Goal: Information Seeking & Learning: Learn about a topic

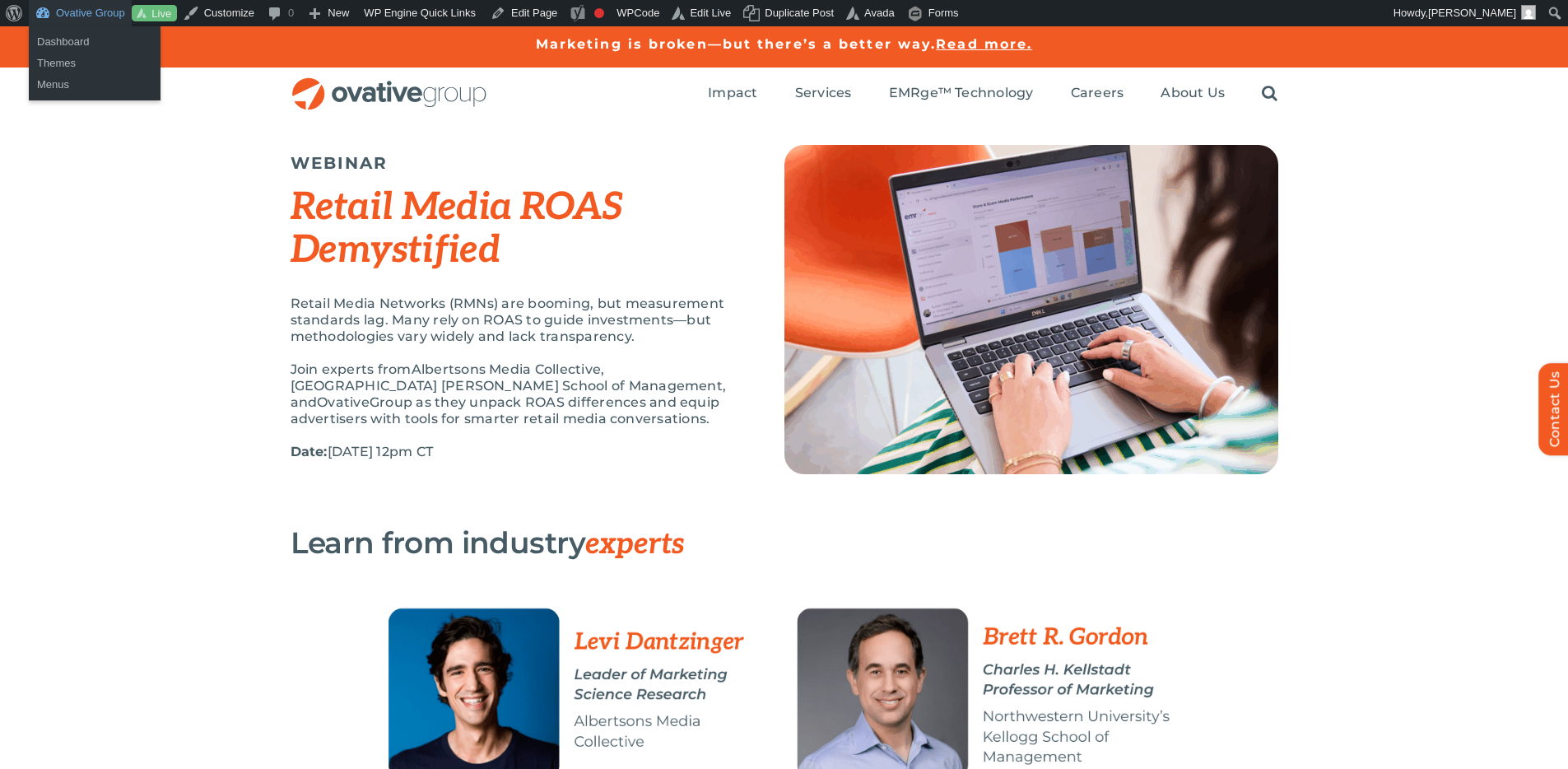
click at [61, 18] on link "Ovative Group" at bounding box center [80, 13] width 103 height 26
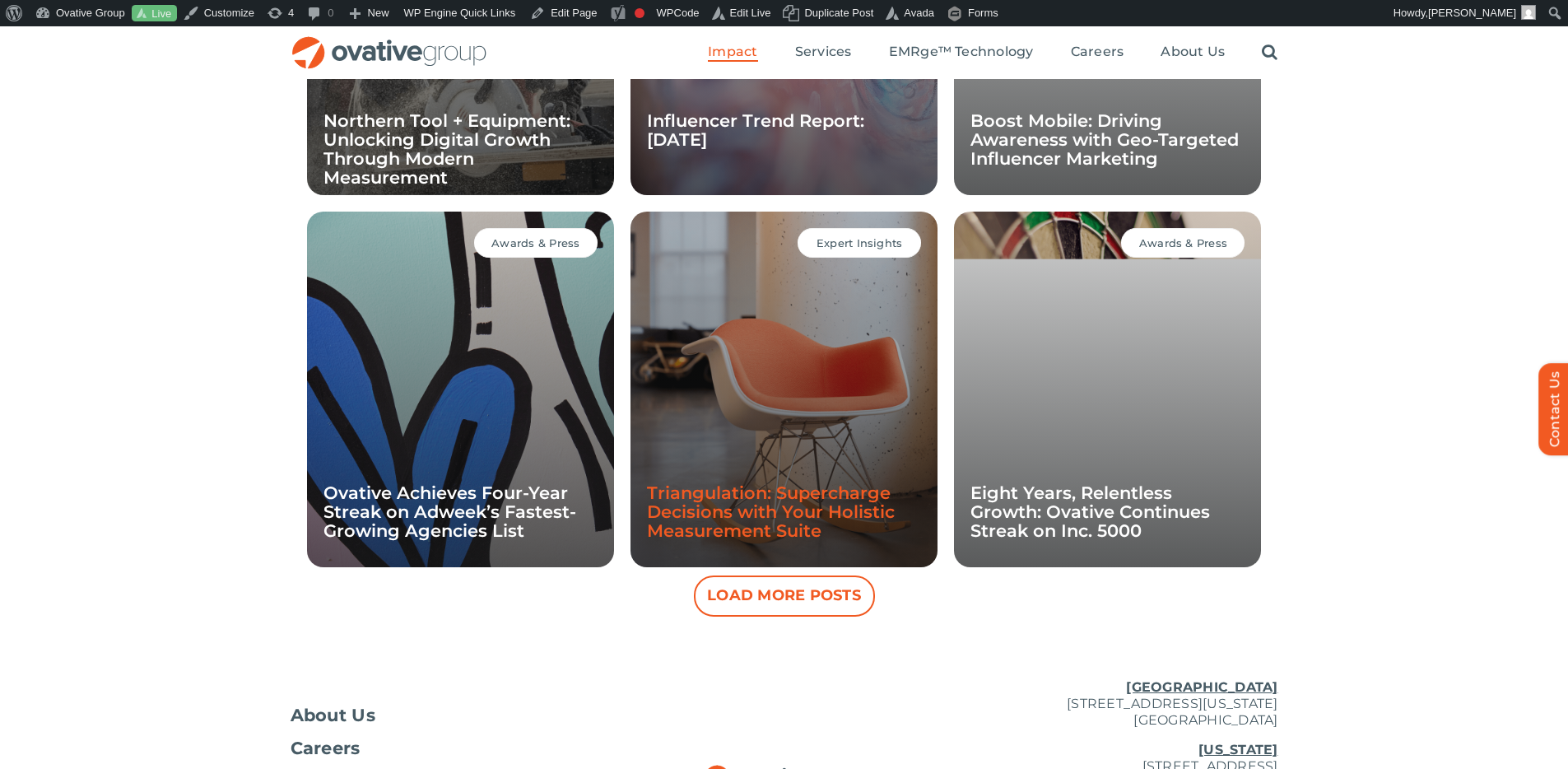
scroll to position [1434, 0]
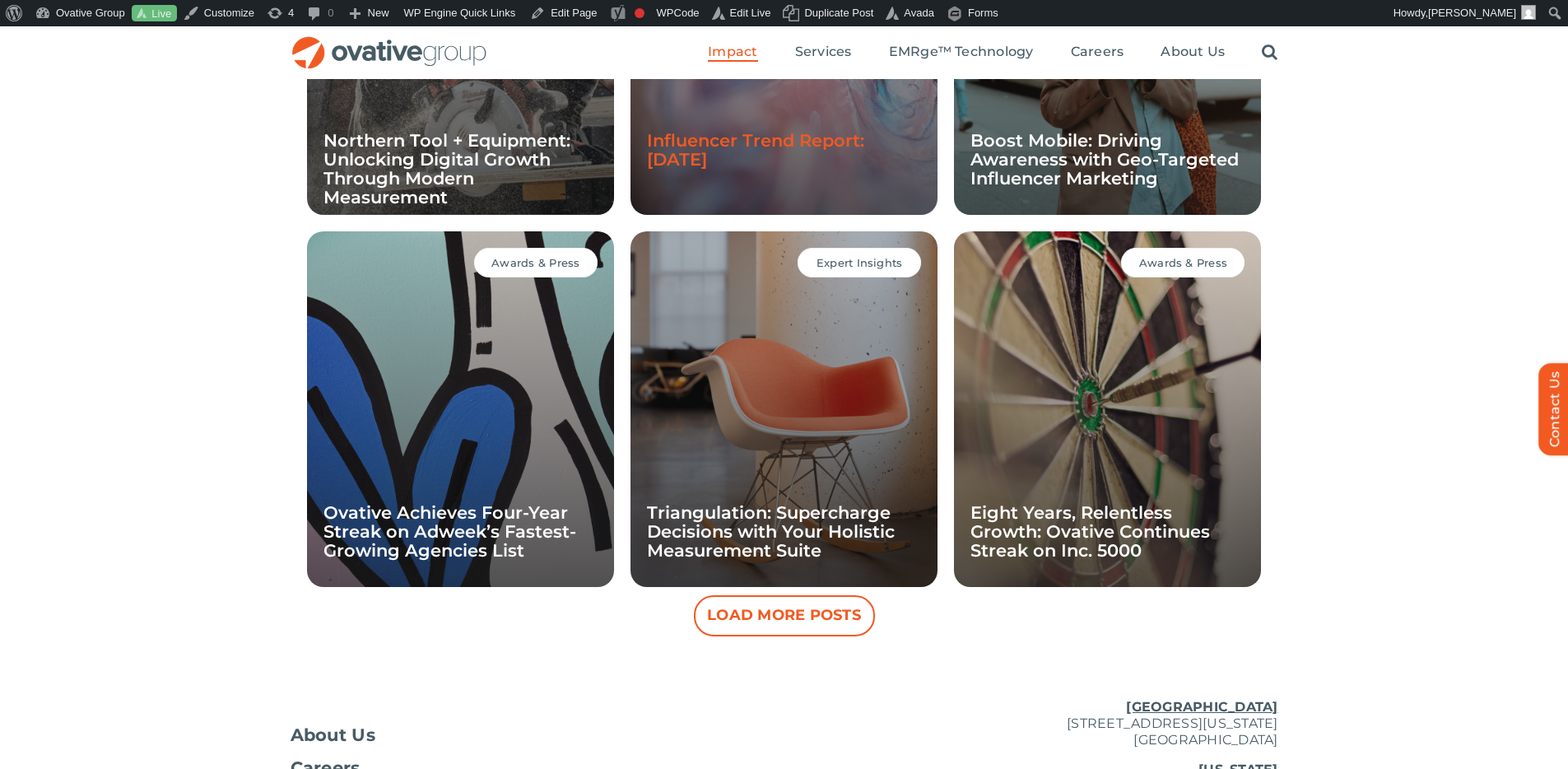
click at [762, 143] on link "Influencer Trend Report: [DATE]" at bounding box center [755, 149] width 217 height 39
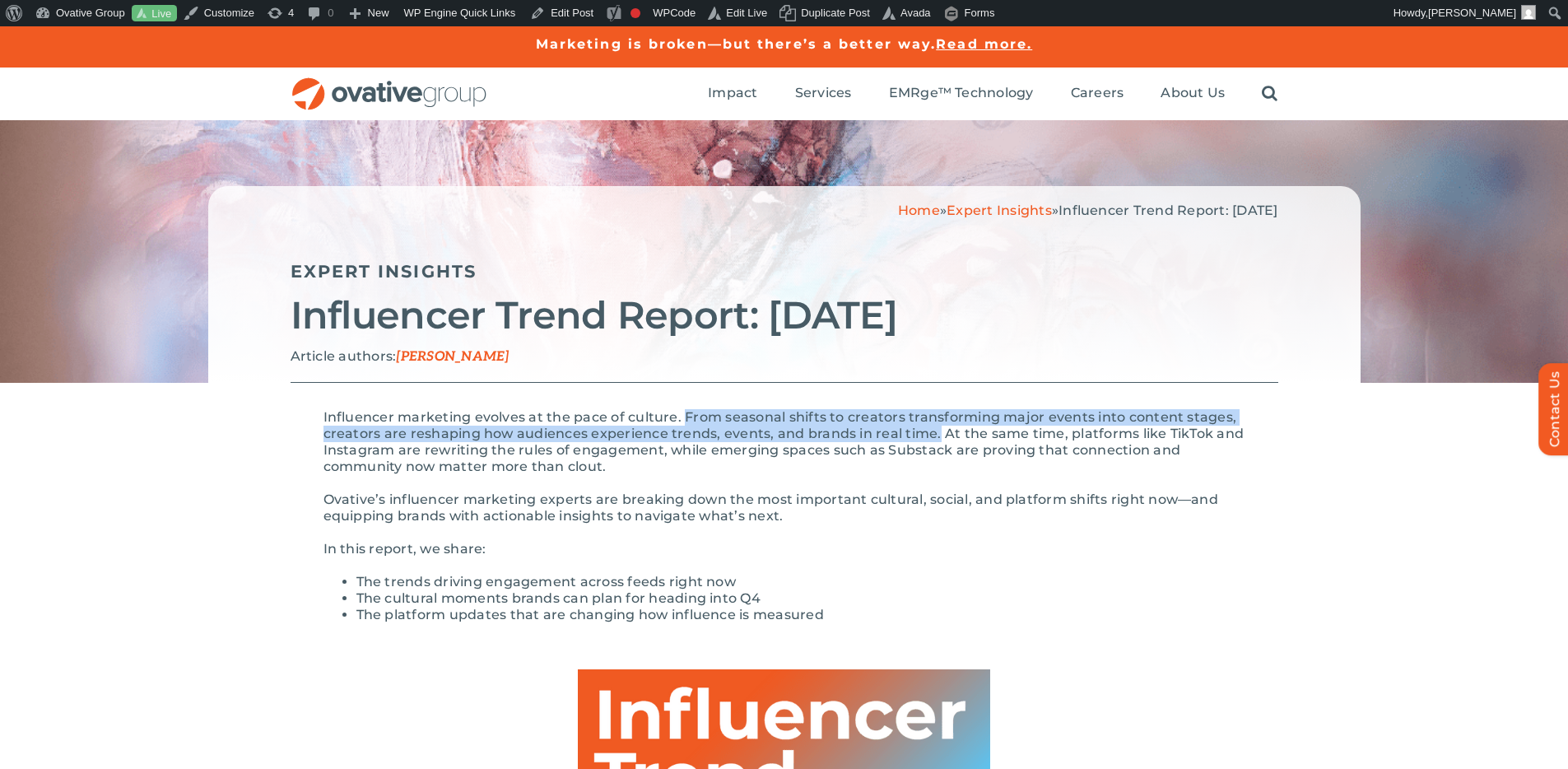
drag, startPoint x: 935, startPoint y: 431, endPoint x: 681, endPoint y: 413, distance: 254.6
click at [681, 413] on p "Influencer marketing evolves at the pace of culture. From seasonal shifts to cr…" at bounding box center [784, 442] width 922 height 66
copy p "From seasonal shifts to creators transforming major events into content stages,…"
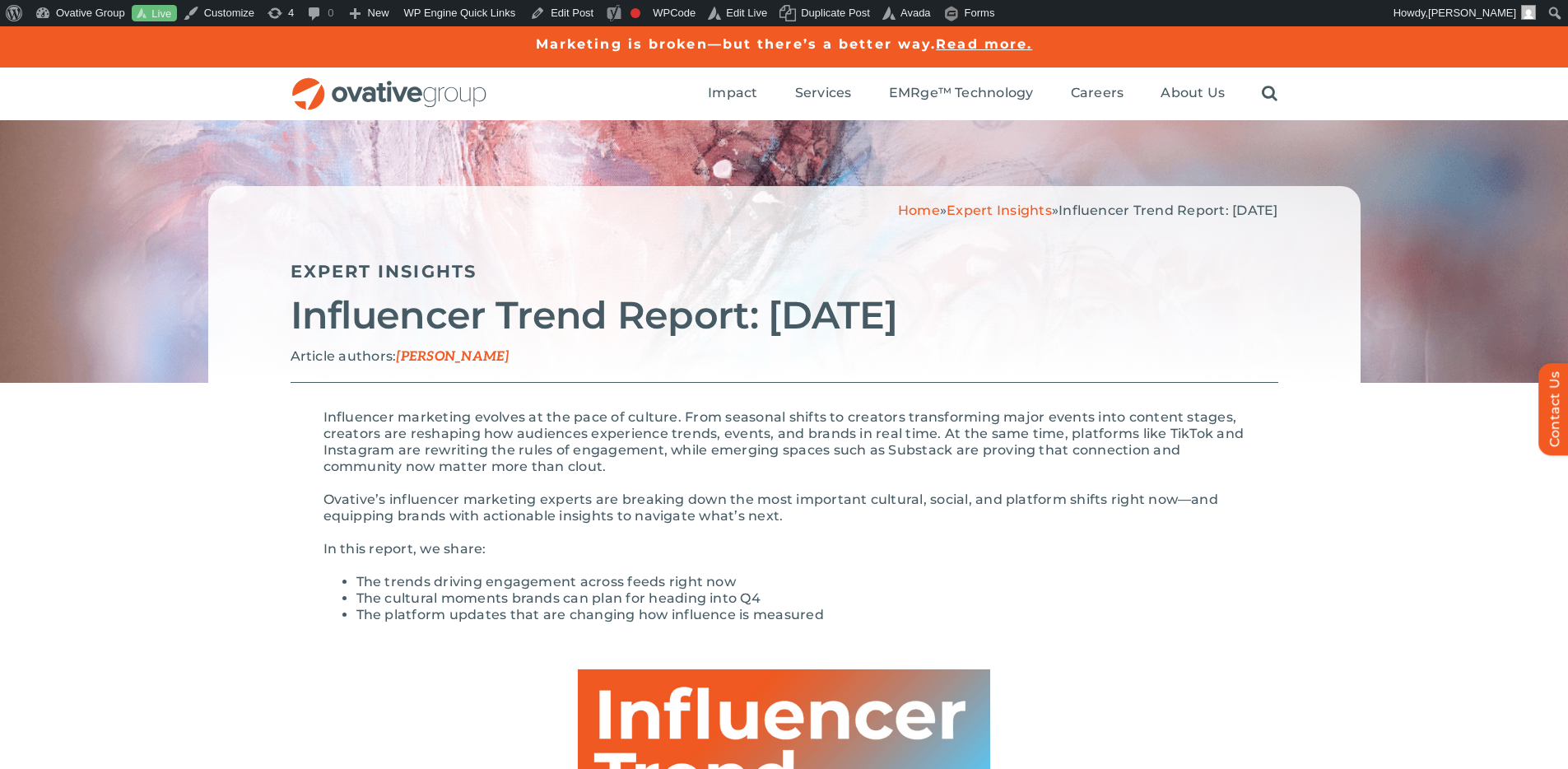
click at [920, 503] on p "Ovative’s influencer marketing experts are breaking down the most important cul…" at bounding box center [784, 508] width 922 height 33
click at [702, 554] on p "In this report, we share:" at bounding box center [784, 548] width 922 height 17
drag, startPoint x: 364, startPoint y: 578, endPoint x: 739, endPoint y: 588, distance: 375.1
click at [739, 588] on li "The trends driving engagement across feeds right now" at bounding box center [801, 582] width 889 height 17
copy li "he trends driving engagement across feeds right now"
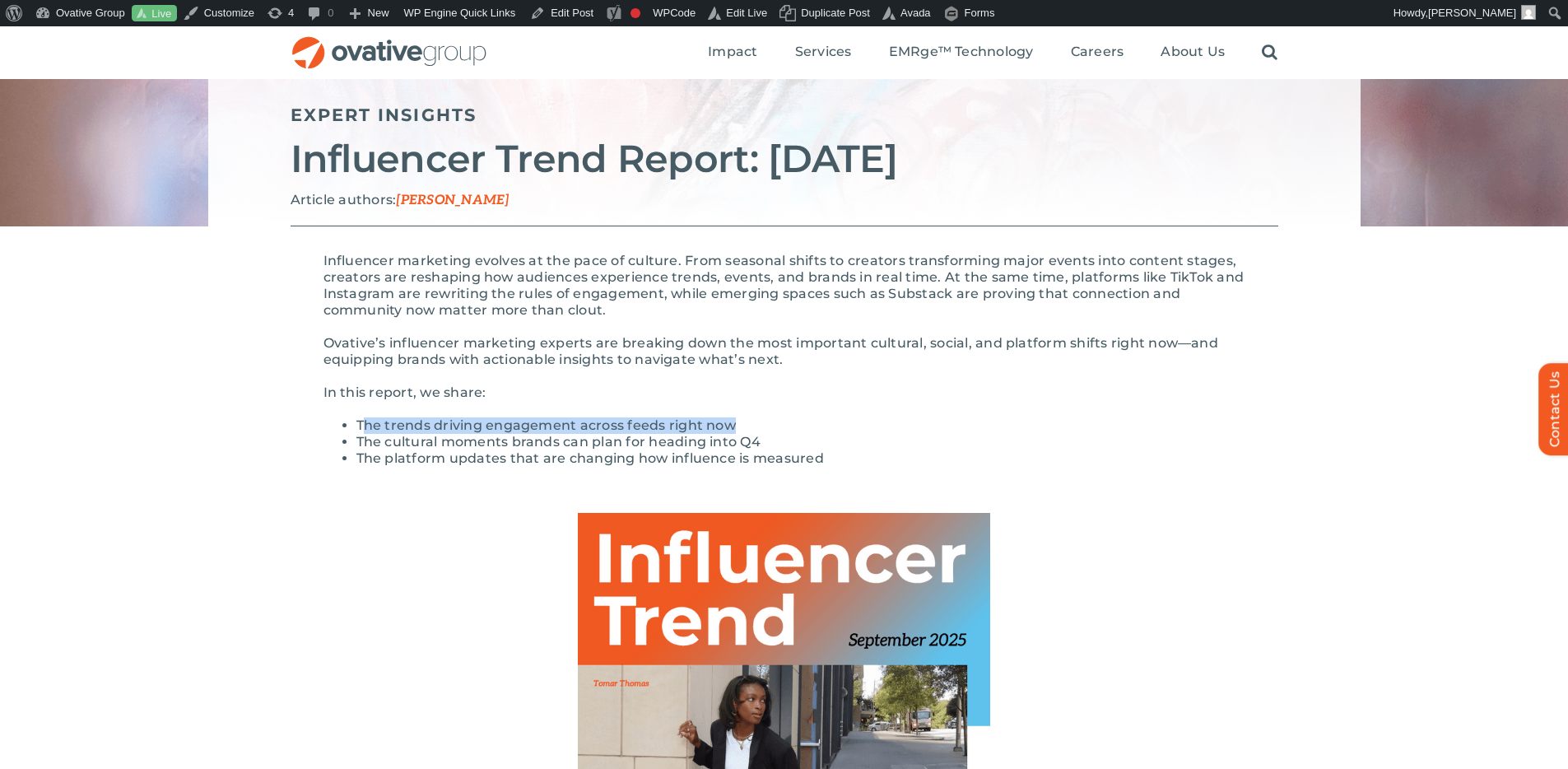
scroll to position [201, 0]
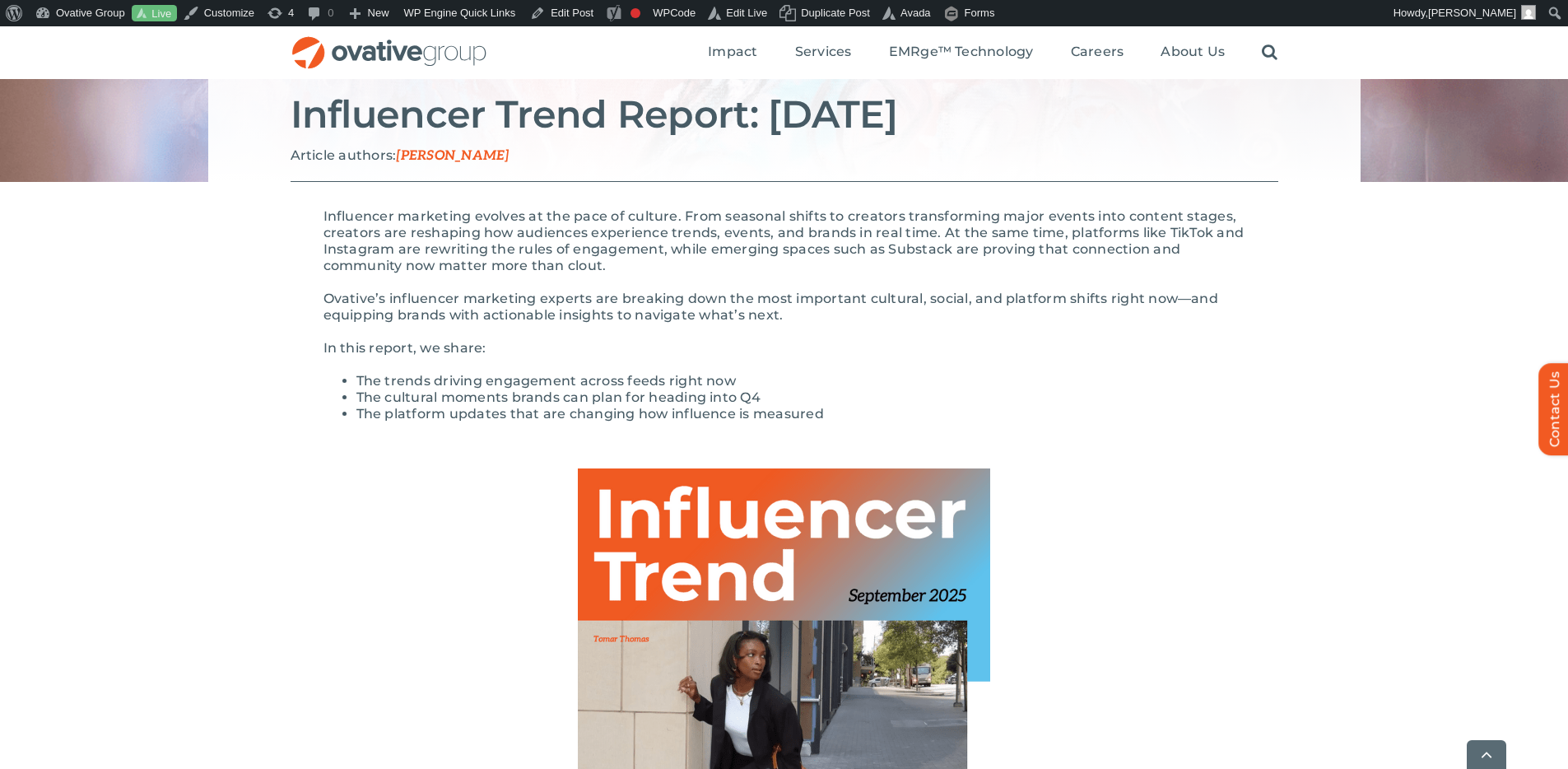
click at [990, 350] on p "In this report, we share:" at bounding box center [784, 348] width 922 height 17
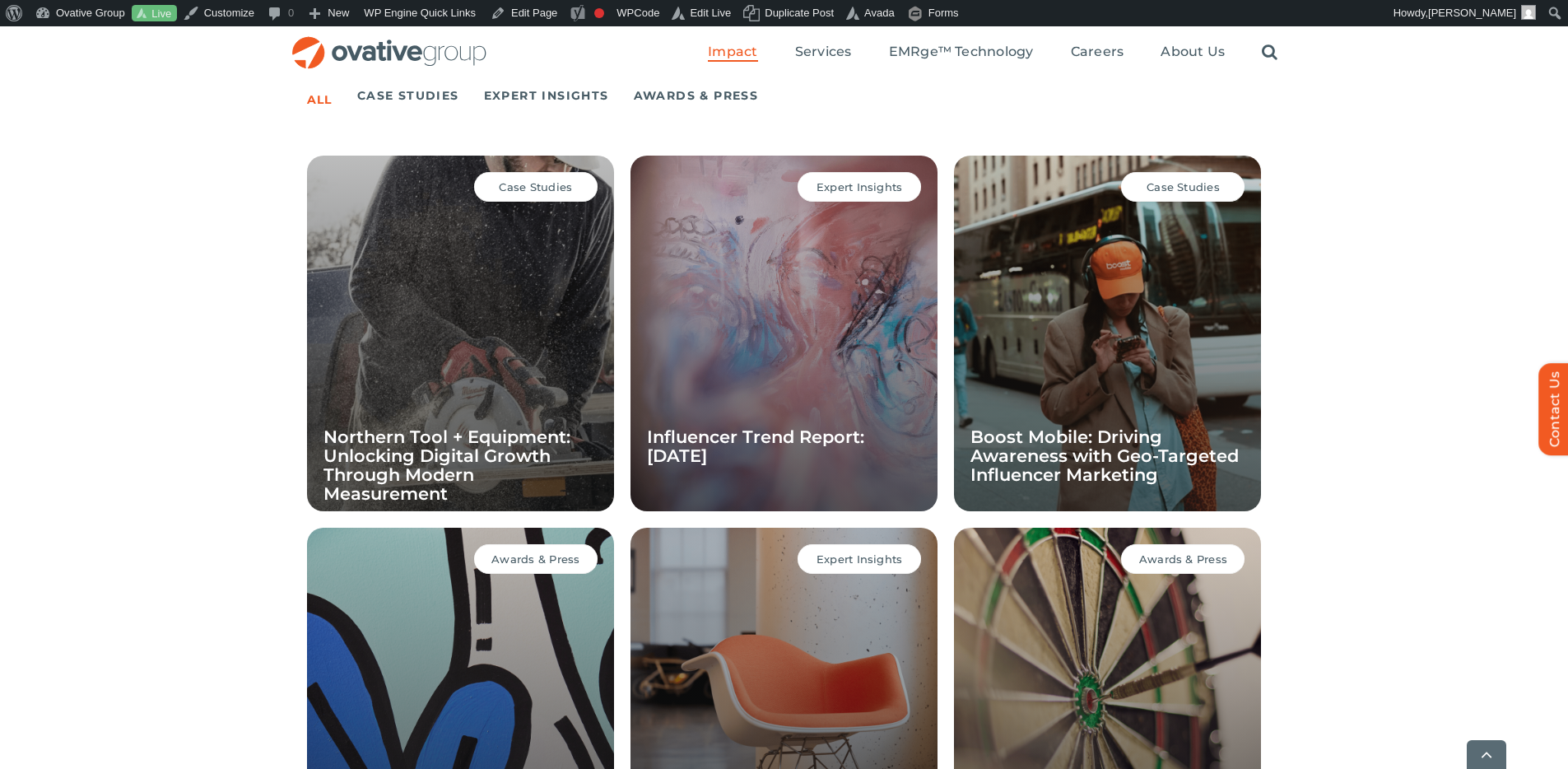
scroll to position [1430, 0]
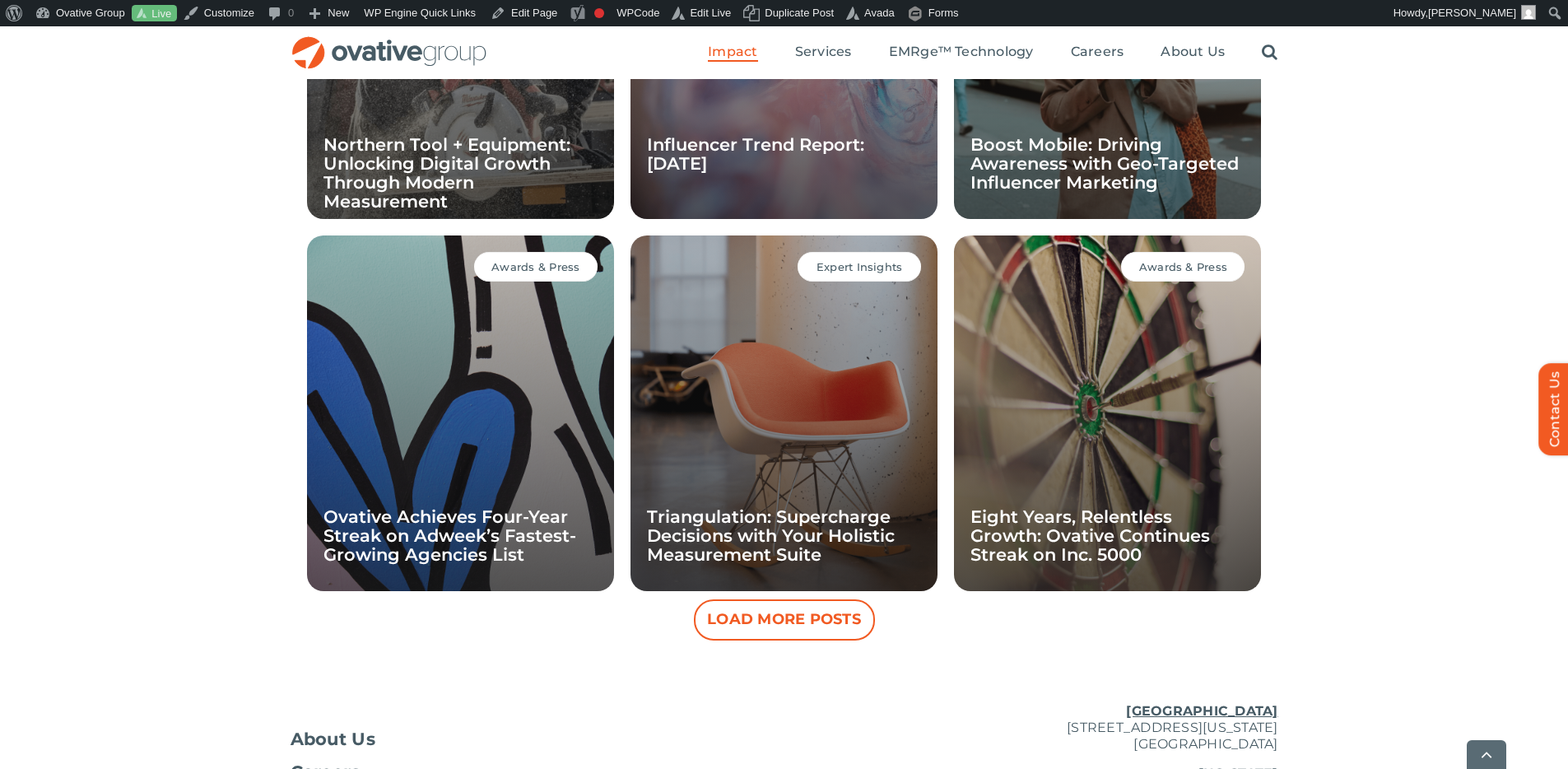
click at [800, 628] on button "Load More Posts" at bounding box center [784, 619] width 181 height 41
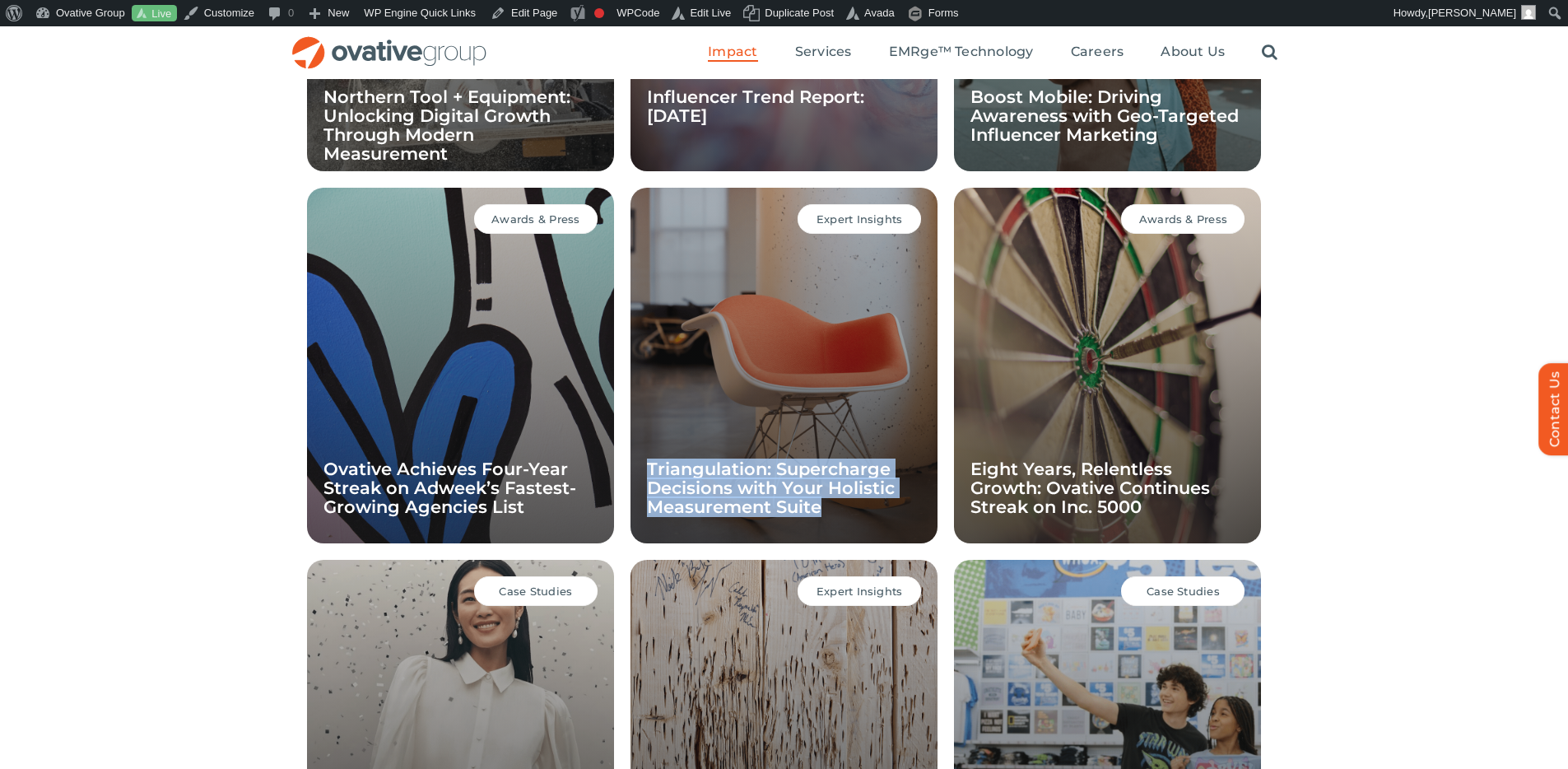
scroll to position [1462, 0]
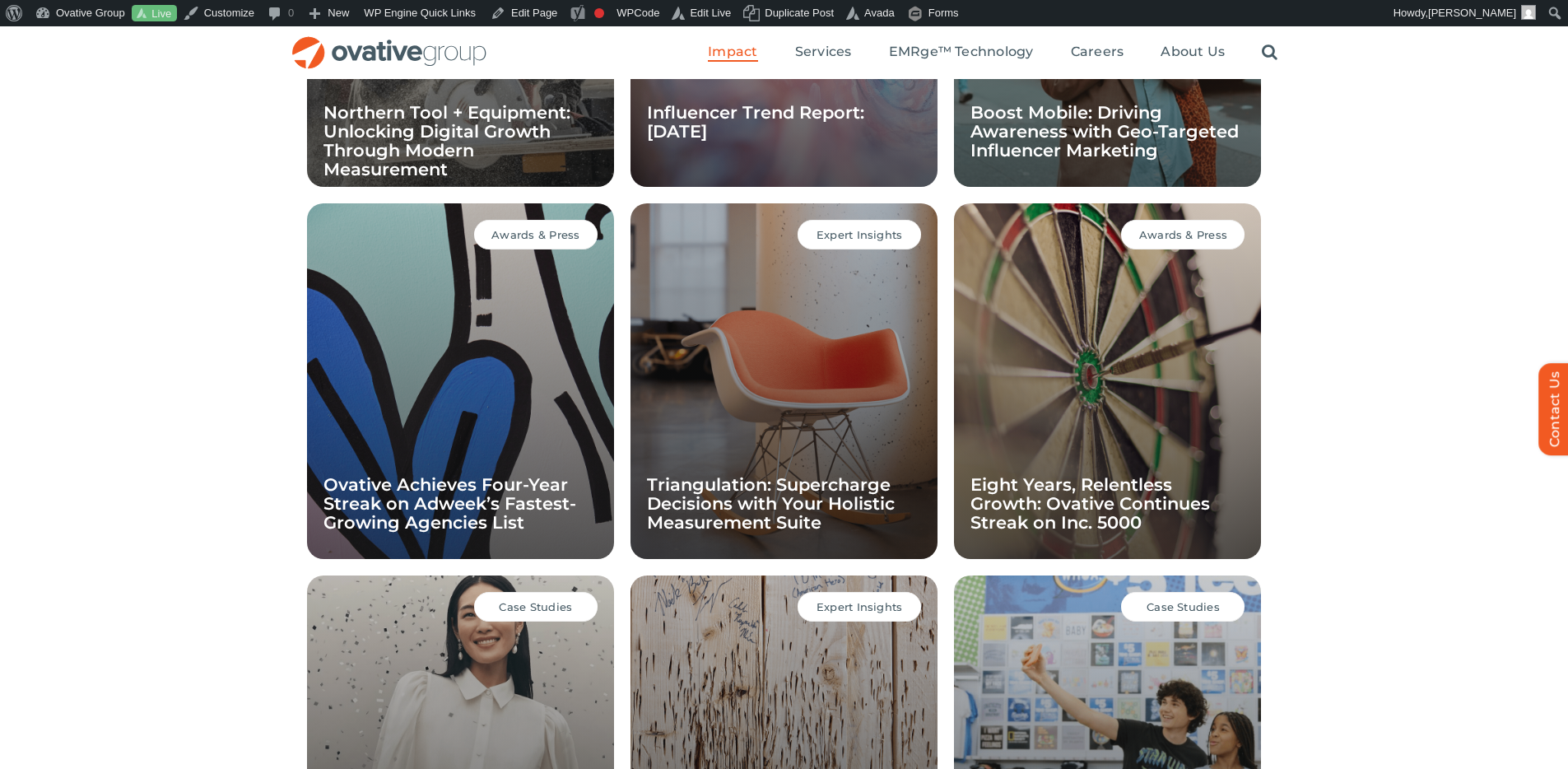
click at [1343, 414] on div "All Case Studies Expert Insights Awards & Press Case Studies Northern Tool + Eq…" at bounding box center [784, 548] width 1568 height 1609
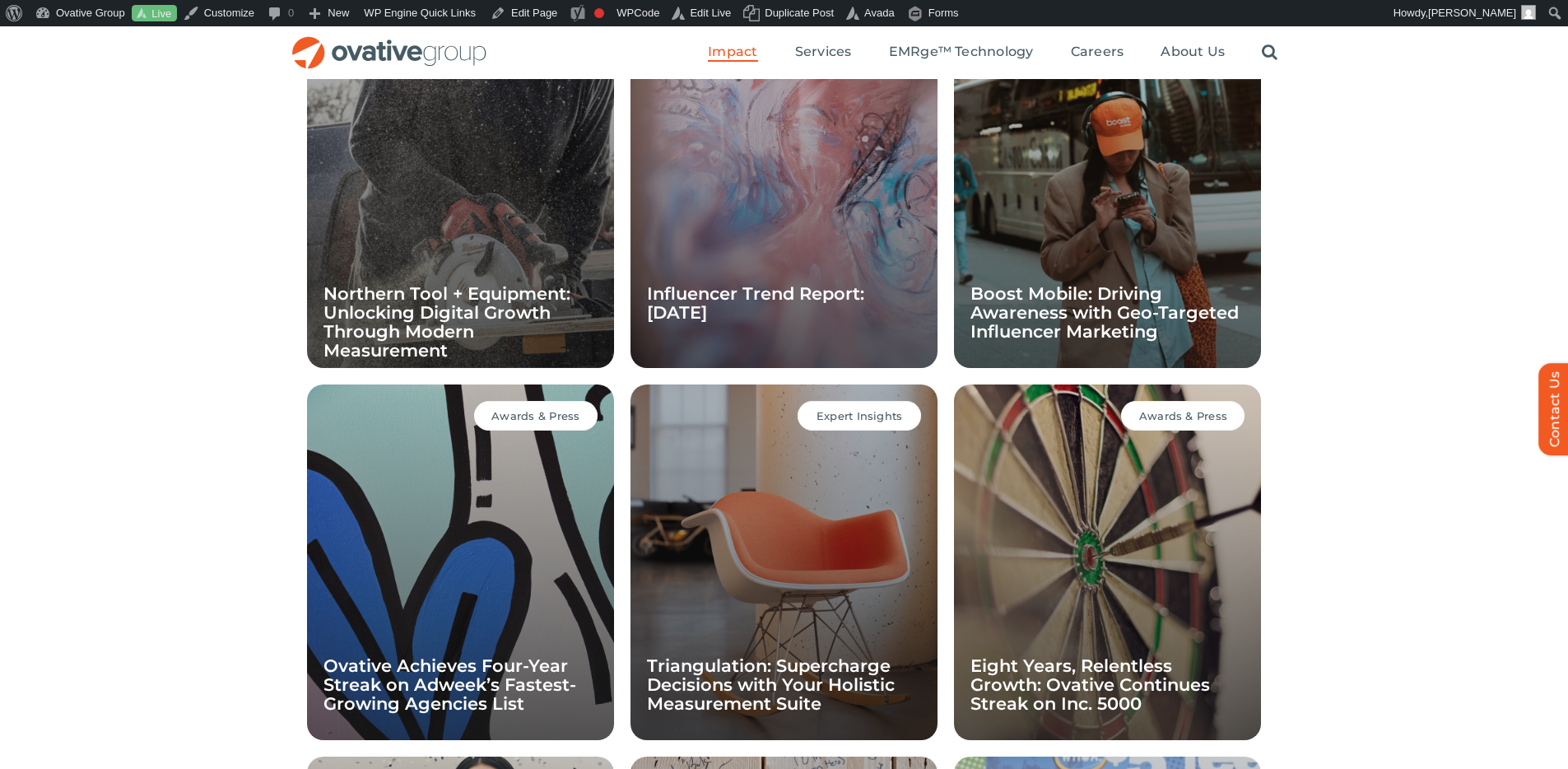
scroll to position [1280, 0]
click at [1481, 237] on div "All Case Studies Expert Insights Awards & Press Case Studies Northern Tool + Eq…" at bounding box center [784, 730] width 1568 height 1609
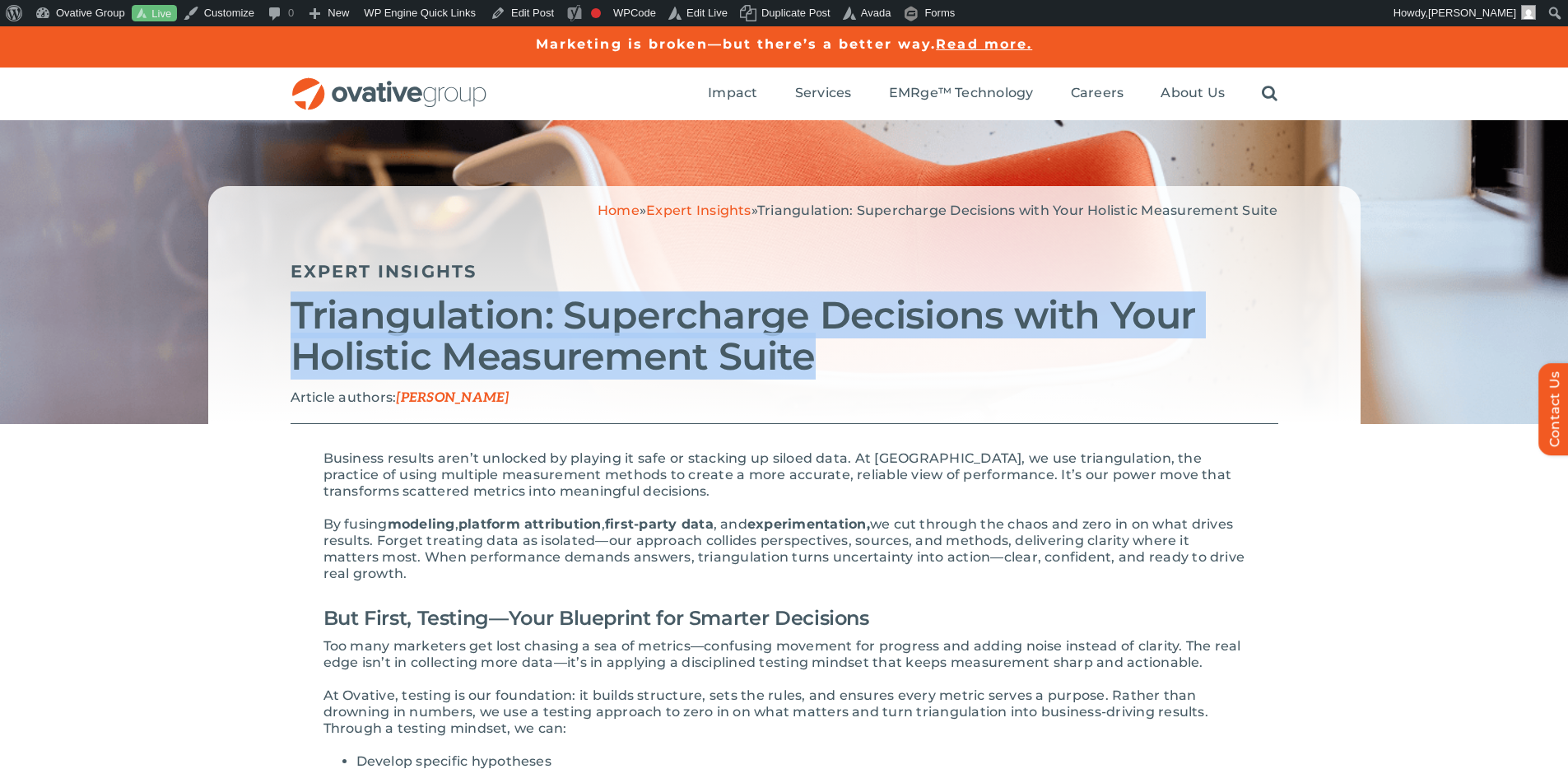
drag, startPoint x: 832, startPoint y: 352, endPoint x: 311, endPoint y: 322, distance: 521.9
click at [294, 315] on div "Home » Expert Insights » Triangulation: Supercharge Decisions with Your Holisti…" at bounding box center [784, 304] width 1152 height 238
copy h2 "Triangulation: Supercharge Decisions with Your Holistic Measurement Suite"
